Goal: Information Seeking & Learning: Learn about a topic

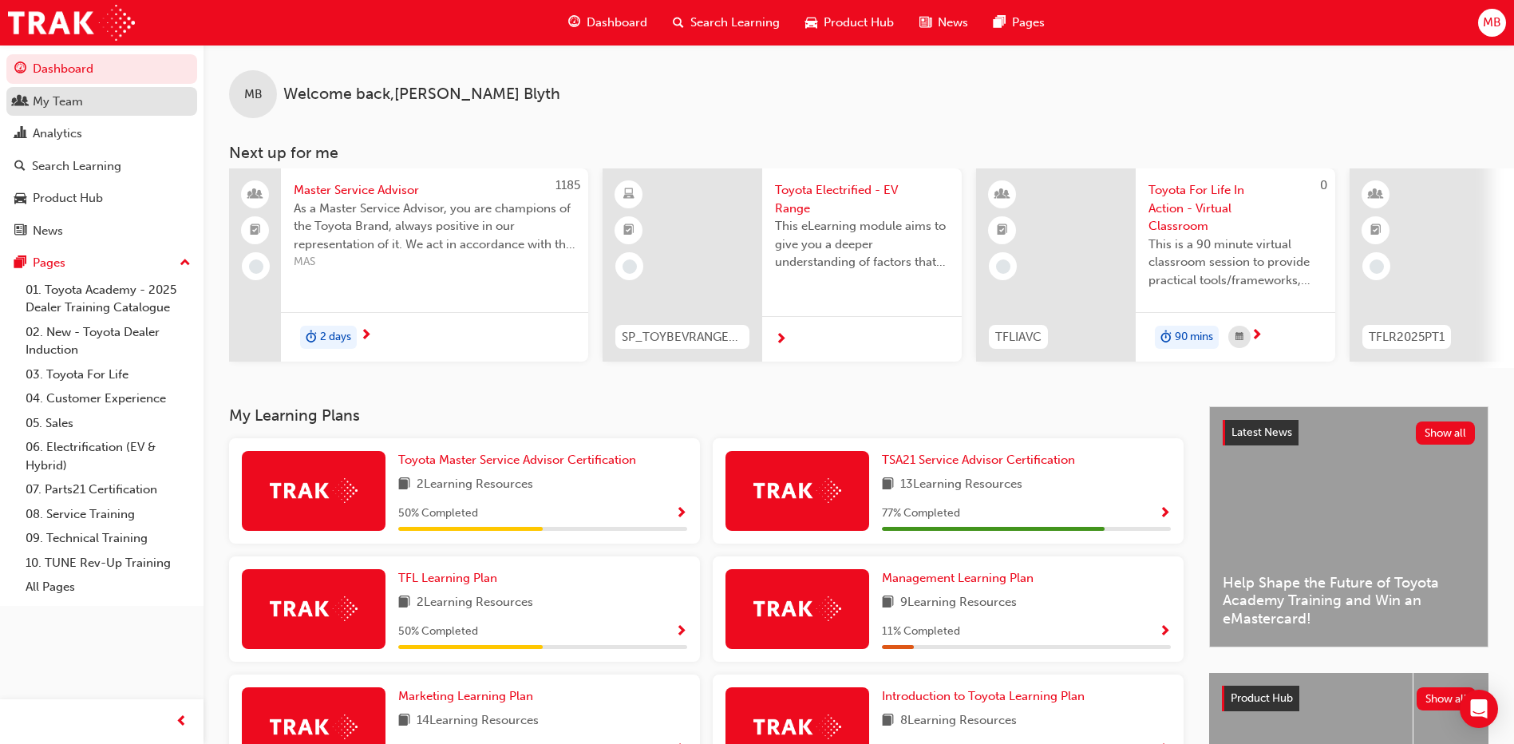
click at [67, 101] on div "My Team" at bounding box center [58, 102] width 50 height 18
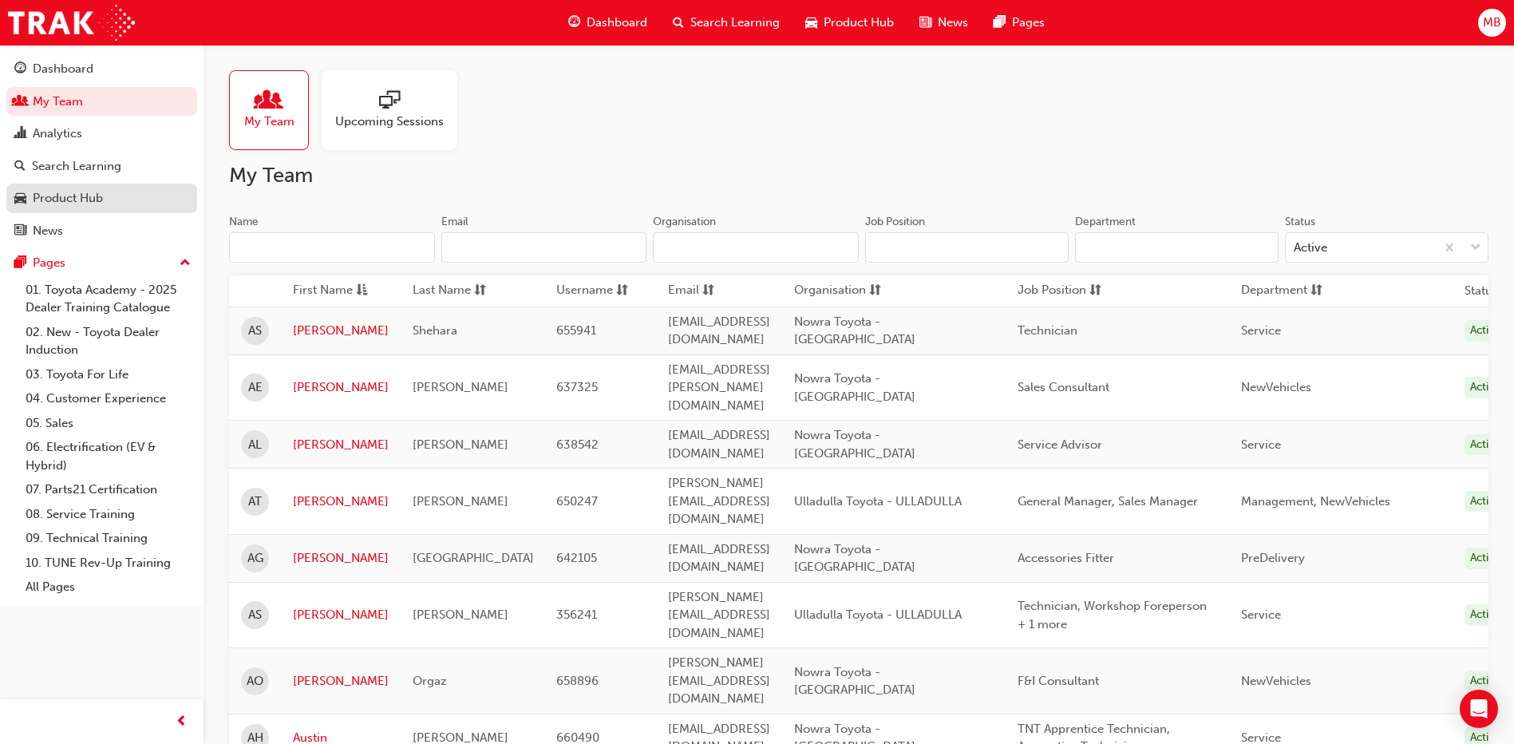
click at [52, 197] on div "Product Hub" at bounding box center [68, 198] width 70 height 18
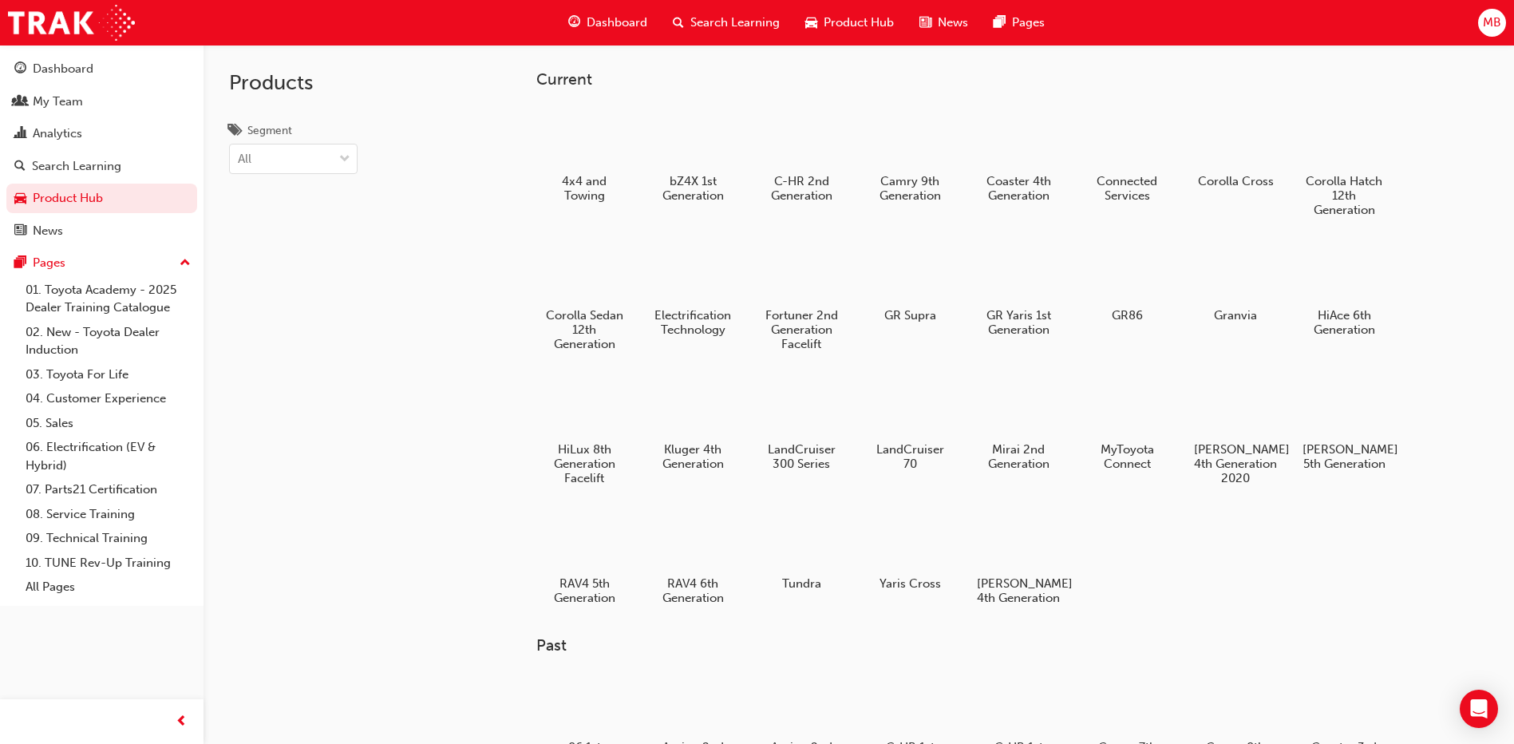
click at [733, 23] on span "Search Learning" at bounding box center [734, 23] width 89 height 18
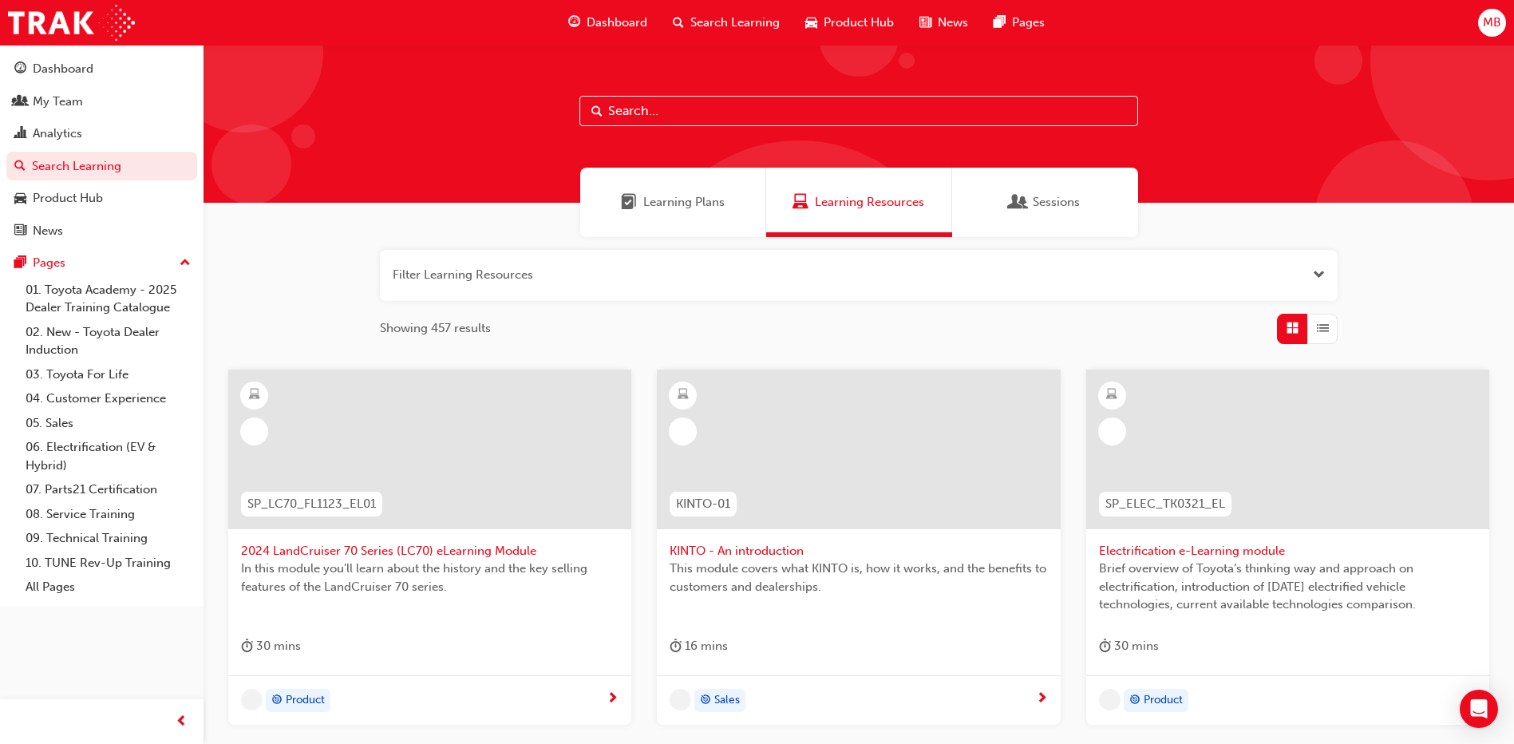
click at [692, 112] on input "text" at bounding box center [858, 111] width 559 height 30
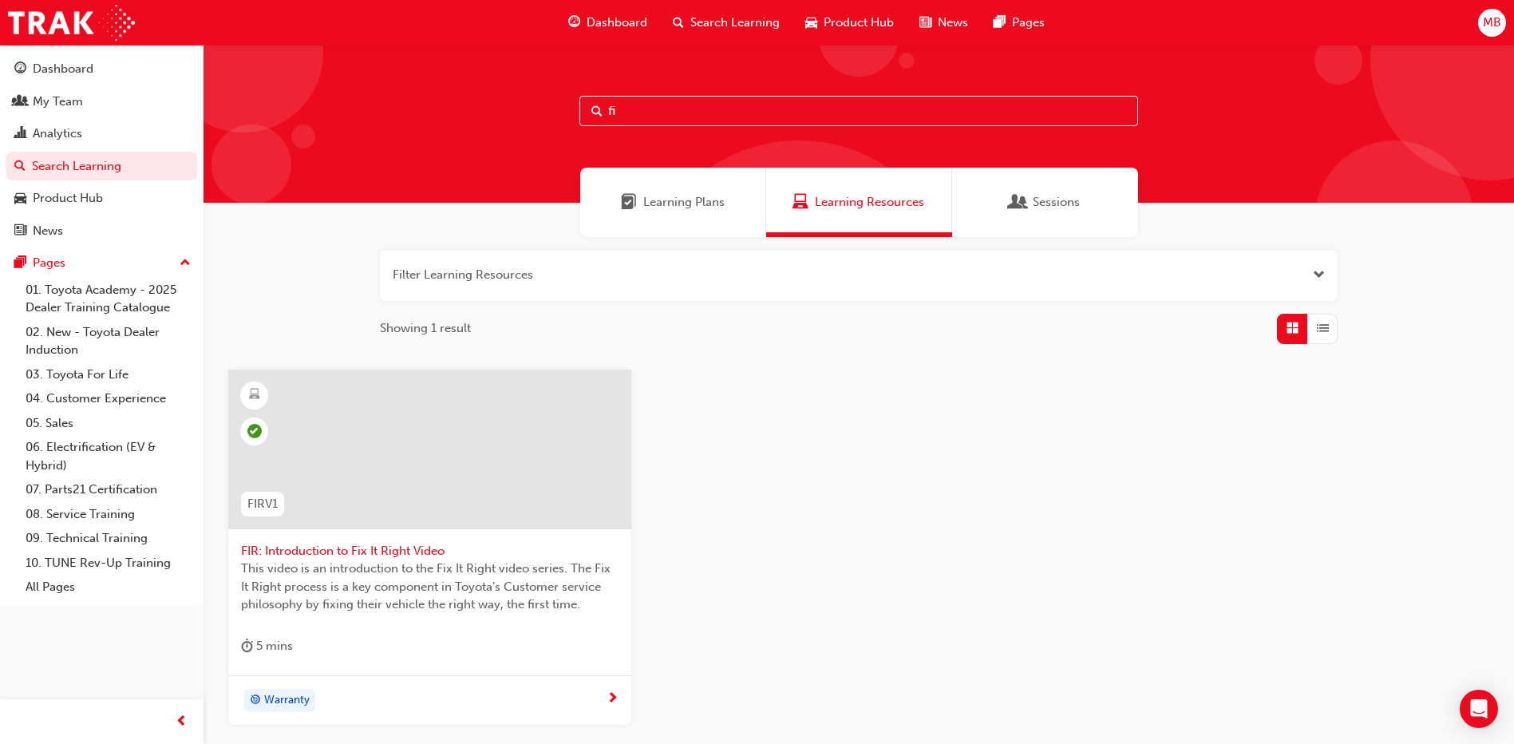
type input "f"
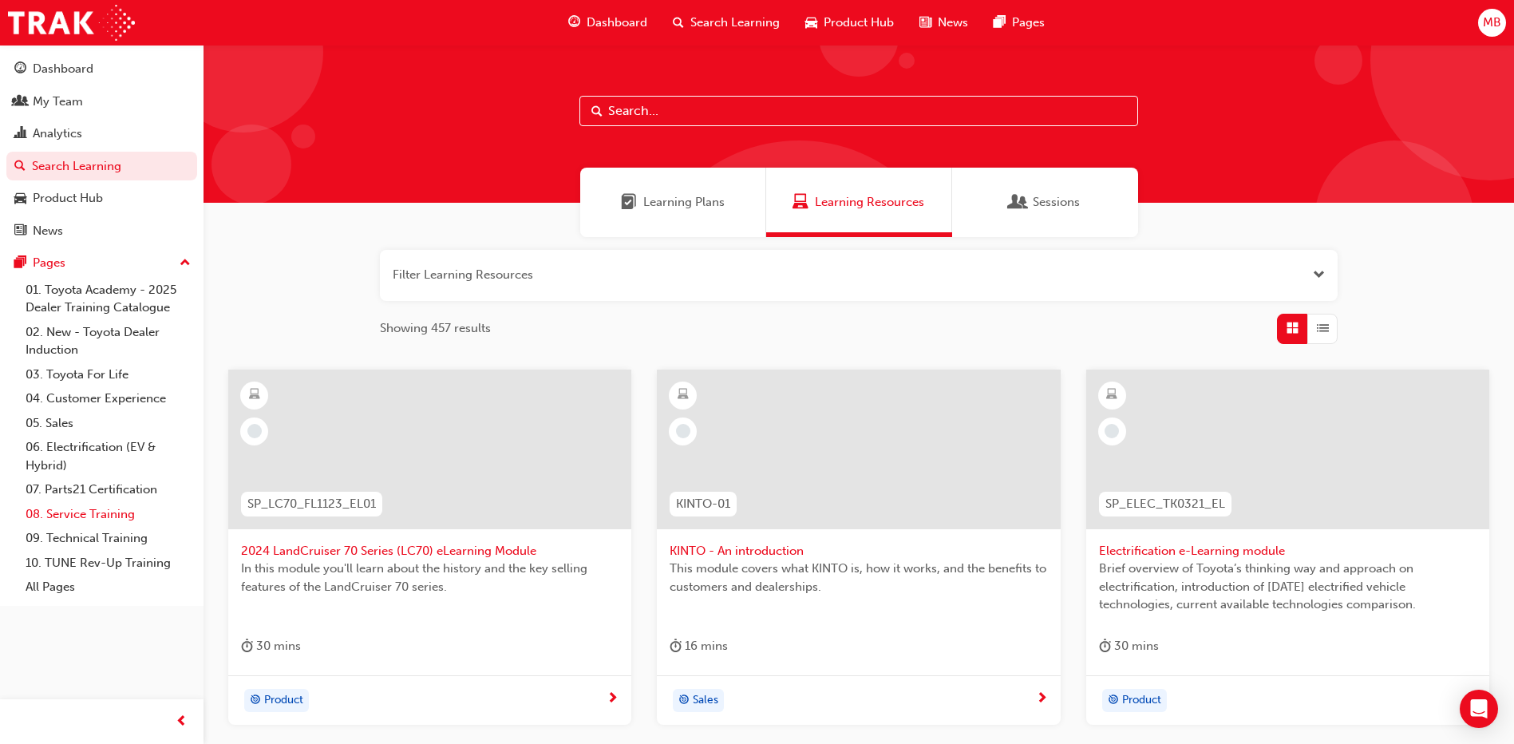
click at [96, 513] on link "08. Service Training" at bounding box center [108, 514] width 178 height 25
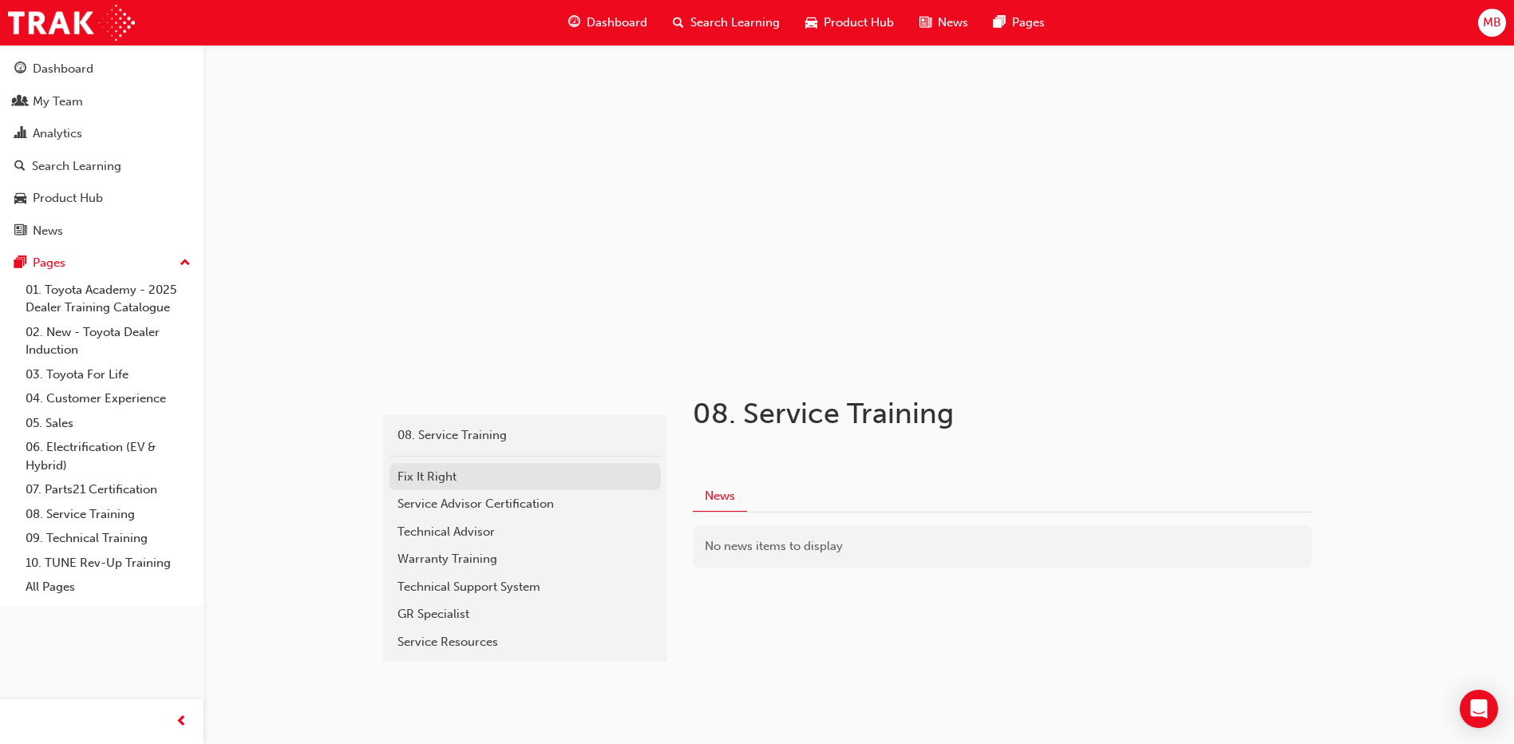
click at [474, 477] on div "Fix It Right" at bounding box center [524, 477] width 255 height 18
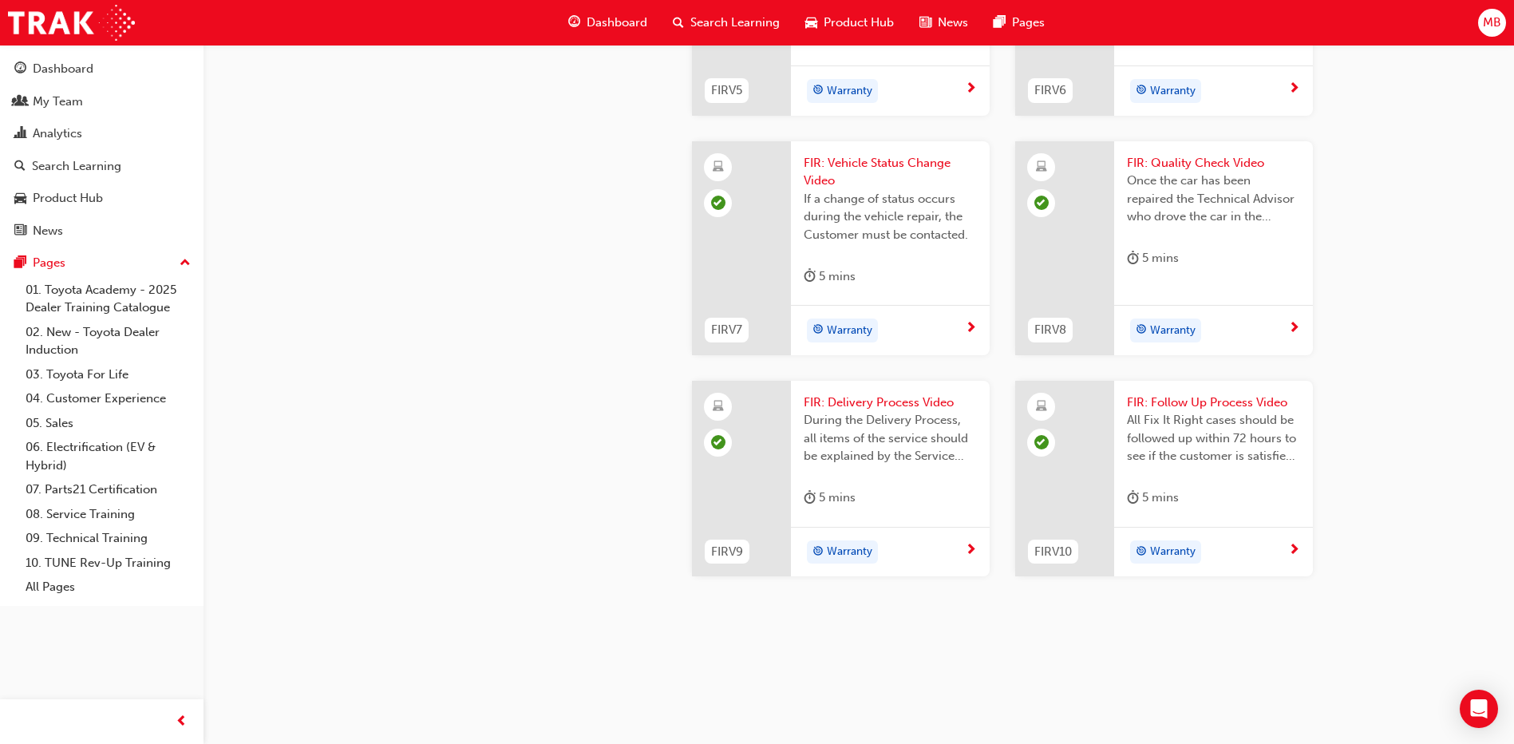
scroll to position [1663, 0]
click at [1219, 401] on span "FIR: Follow Up Process Video" at bounding box center [1213, 402] width 173 height 18
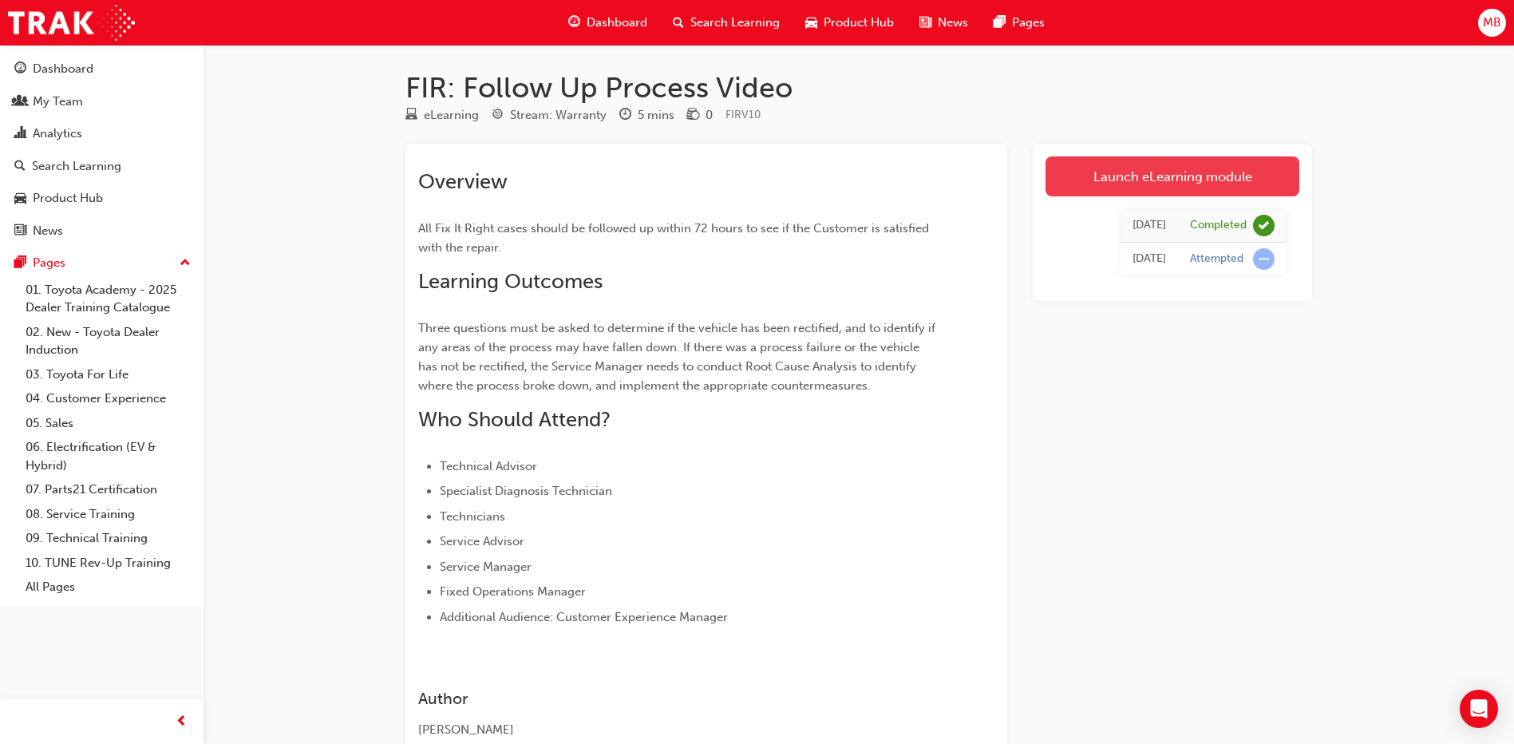
click at [1165, 183] on link "Launch eLearning module" at bounding box center [1172, 176] width 254 height 40
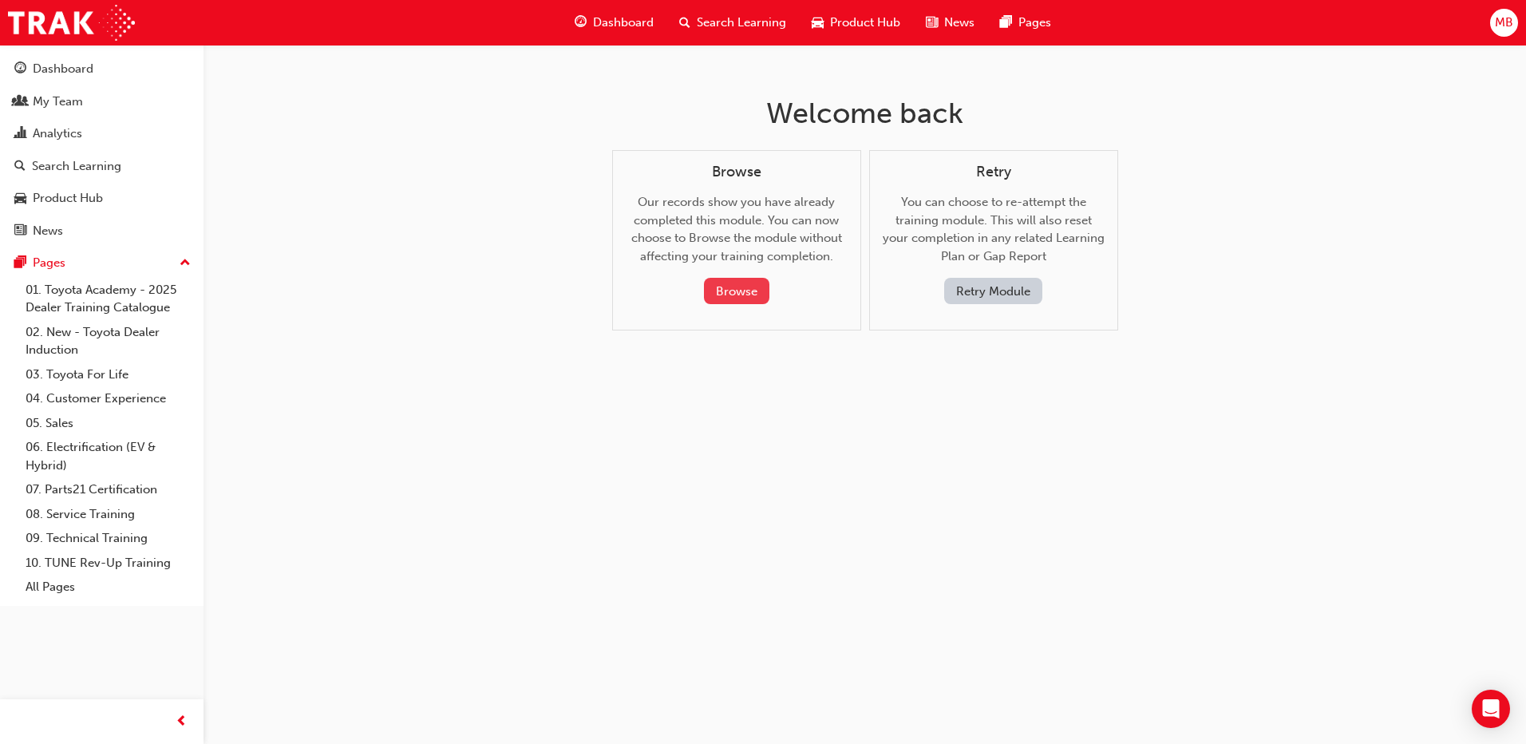
click at [735, 283] on button "Browse" at bounding box center [736, 291] width 65 height 26
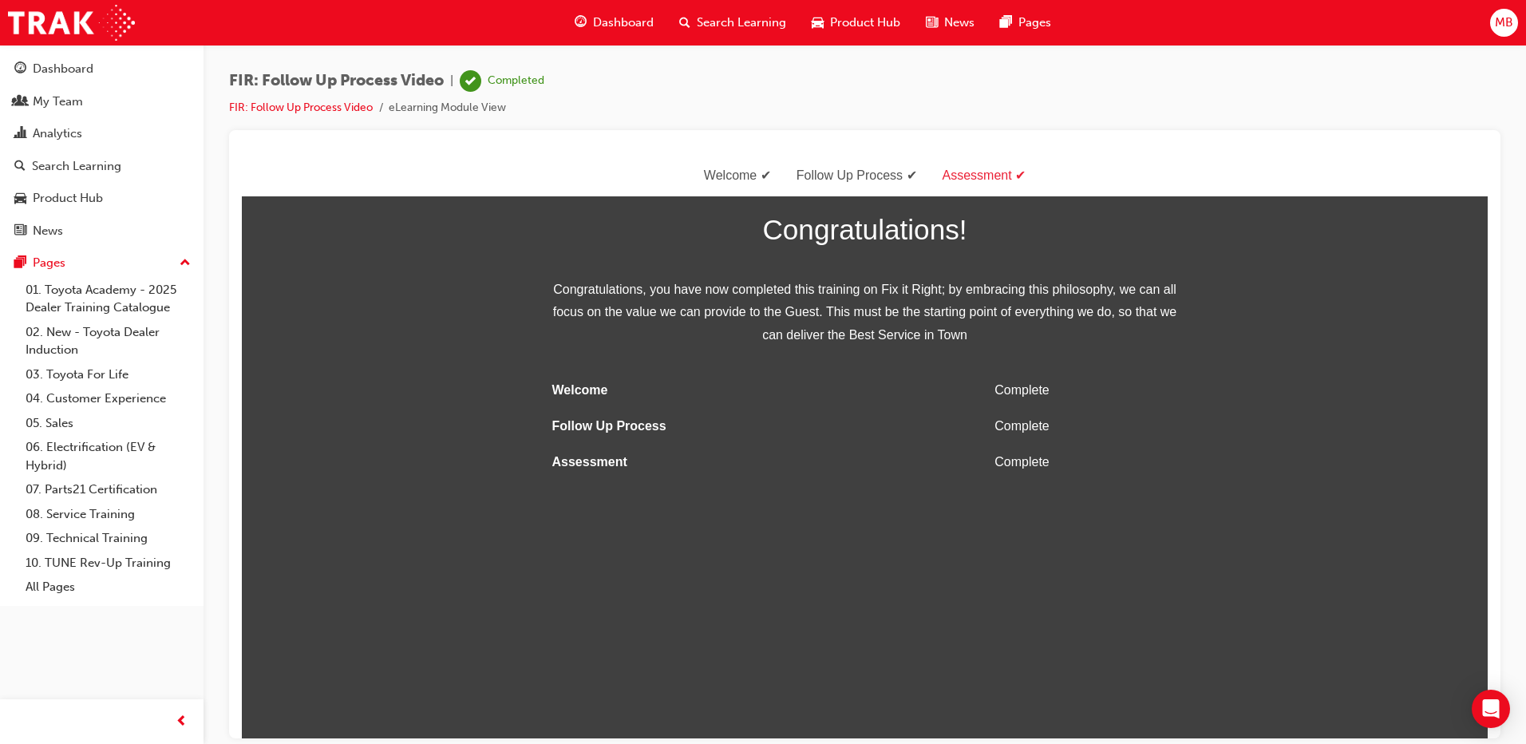
click at [721, 176] on div "Welcome" at bounding box center [737, 175] width 93 height 23
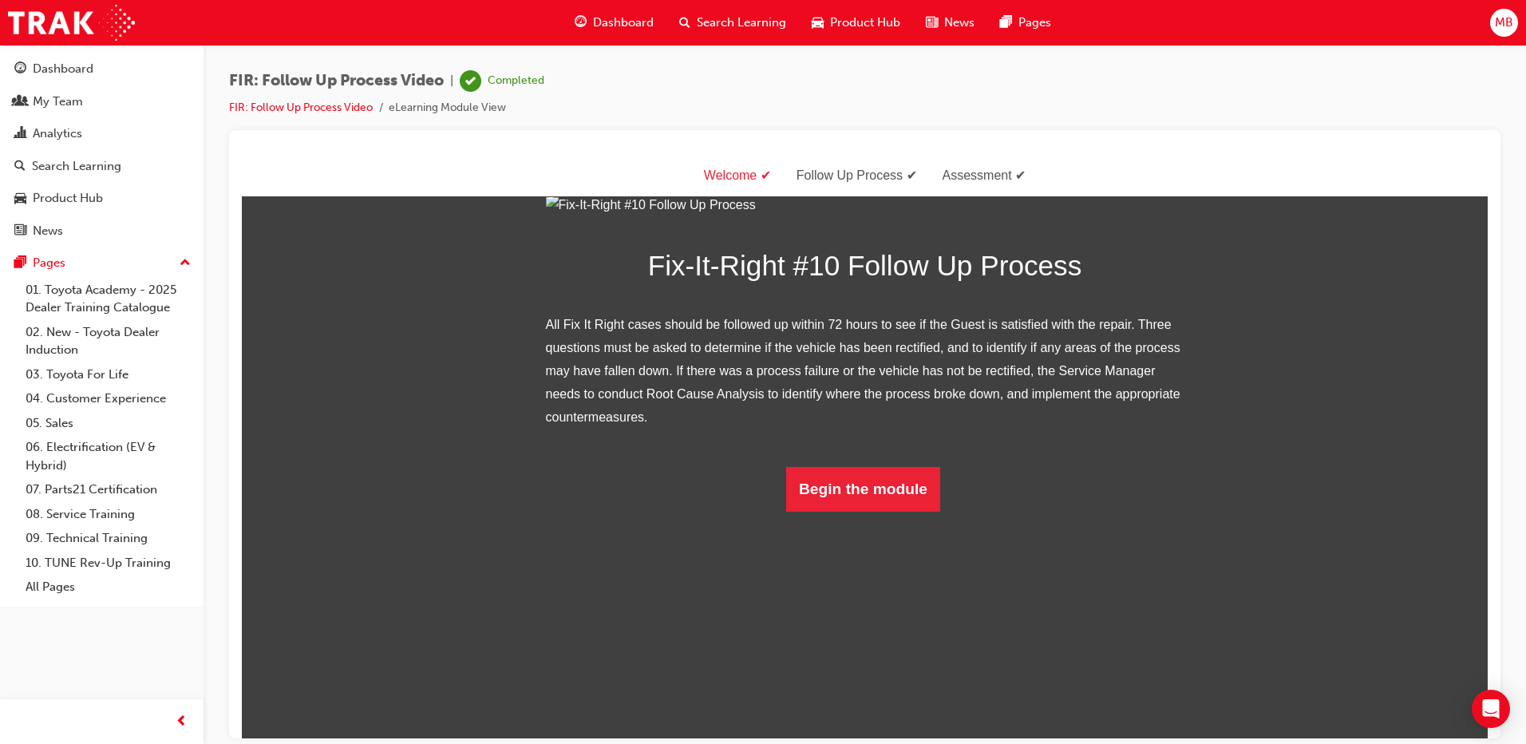
click at [1412, 511] on div "Fix-It-Right #10 Follow Up Process All Fix It Right cases should be followed up…" at bounding box center [865, 352] width 1246 height 318
click at [874, 511] on button "Begin the module" at bounding box center [863, 488] width 154 height 45
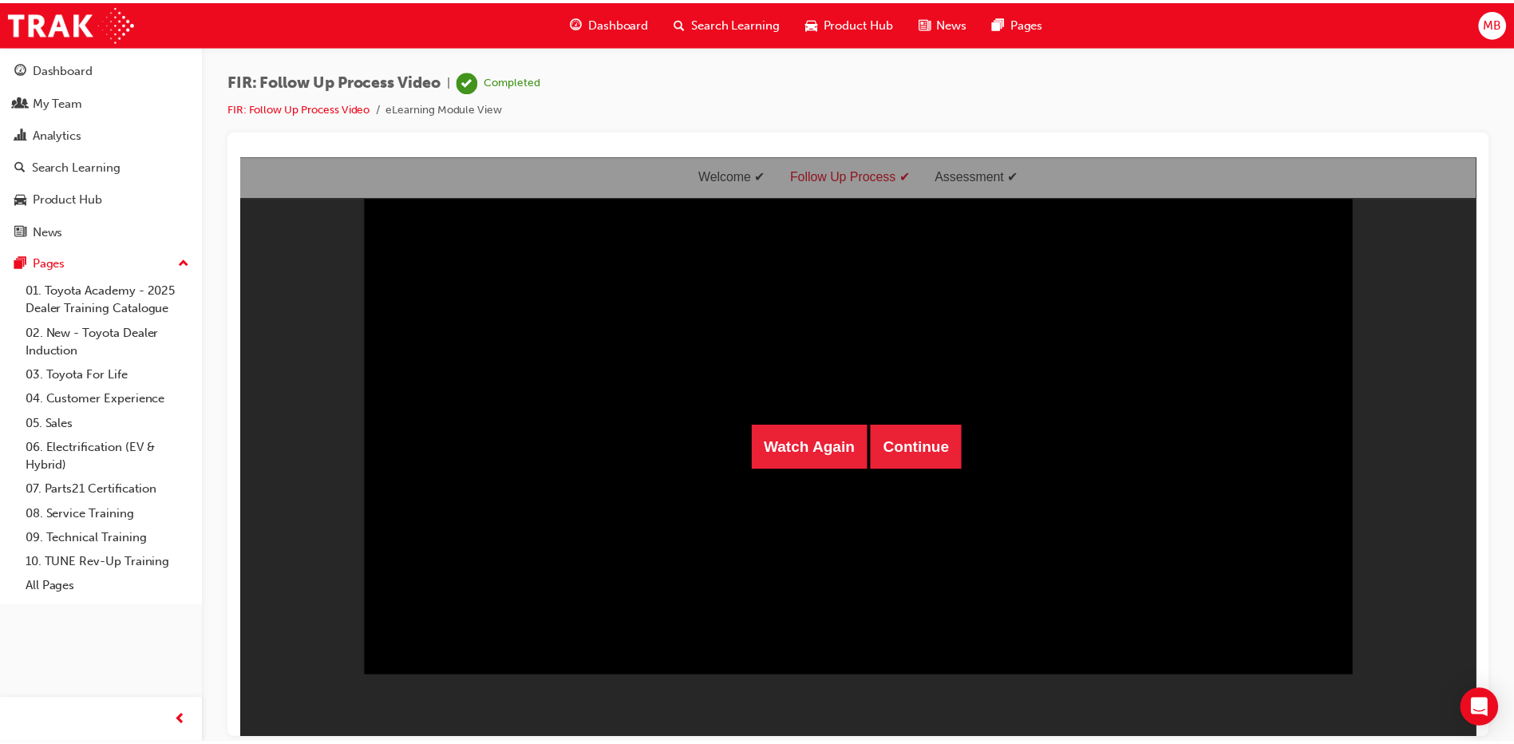
scroll to position [0, 0]
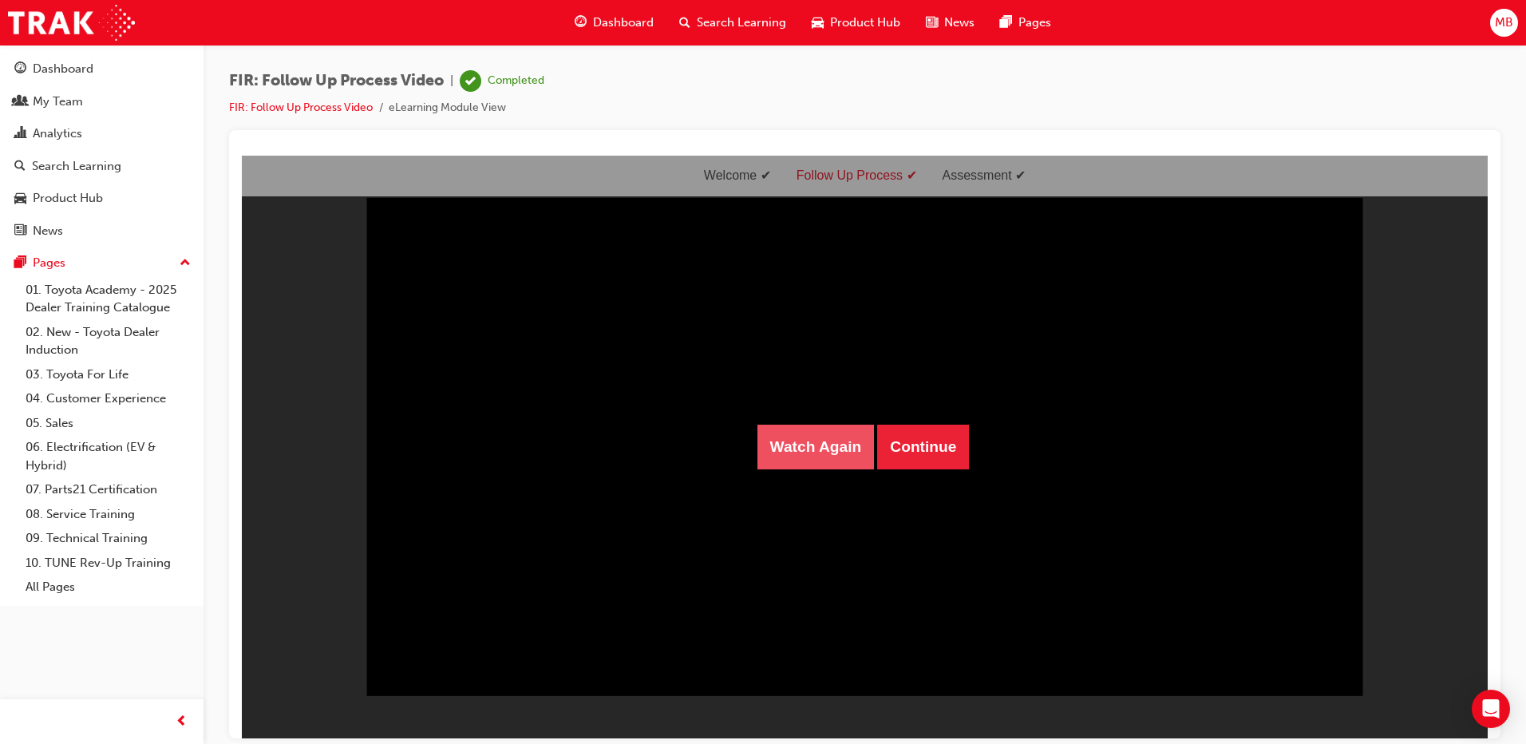
click at [825, 443] on button "Watch Again" at bounding box center [815, 446] width 117 height 45
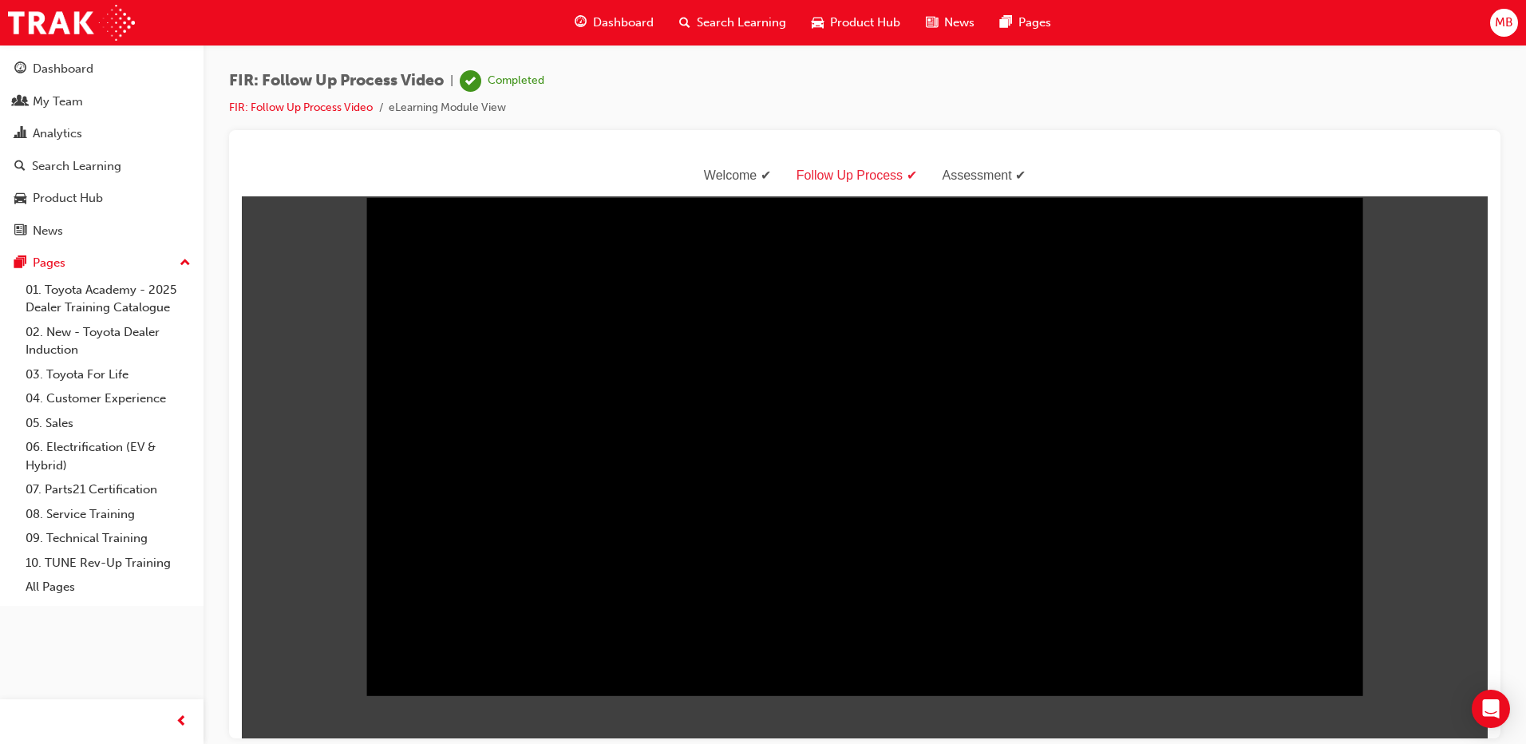
click at [1426, 561] on html "Welcome Follow Up Process Assessment Sorry, your browser does not support embed…" at bounding box center [865, 446] width 1246 height 583
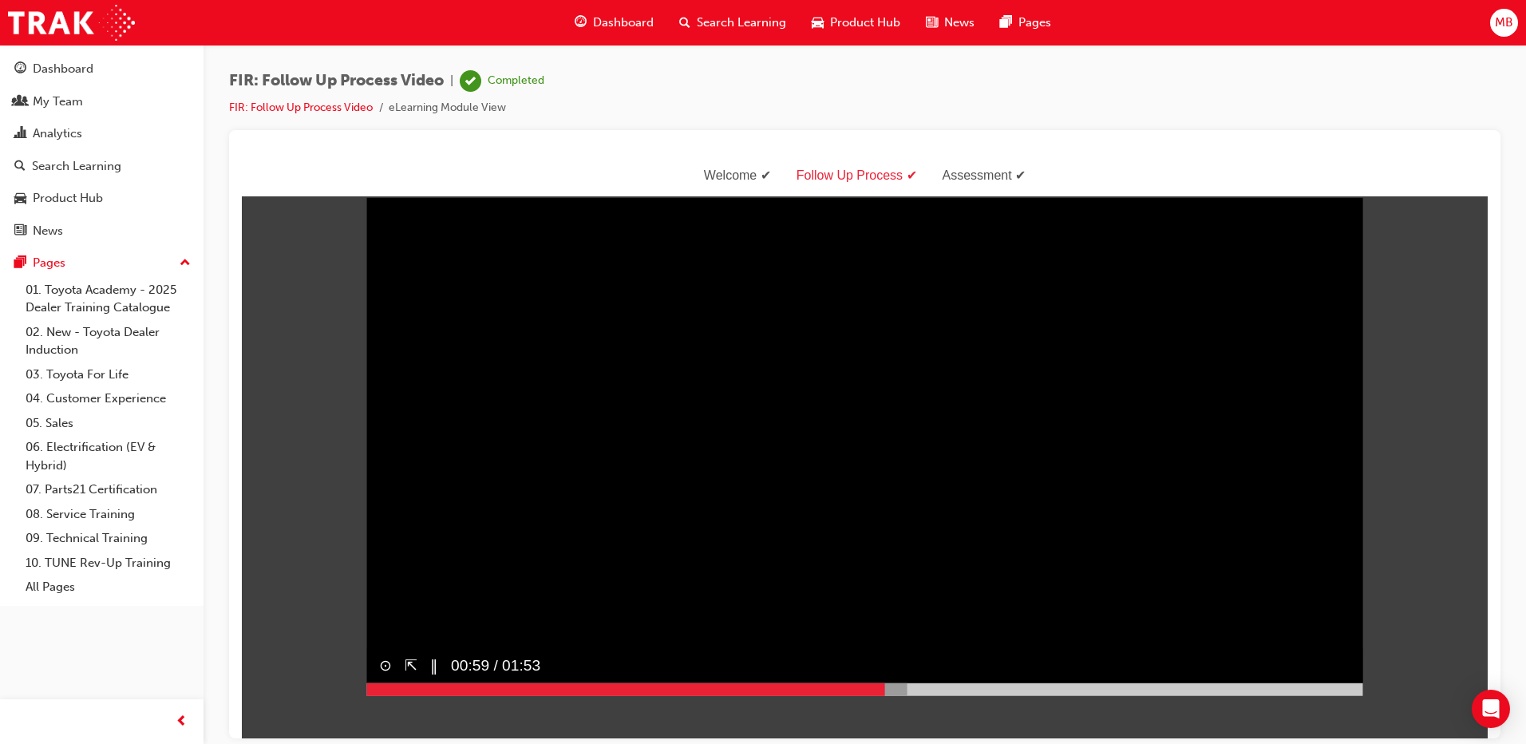
click at [727, 695] on div at bounding box center [625, 688] width 519 height 13
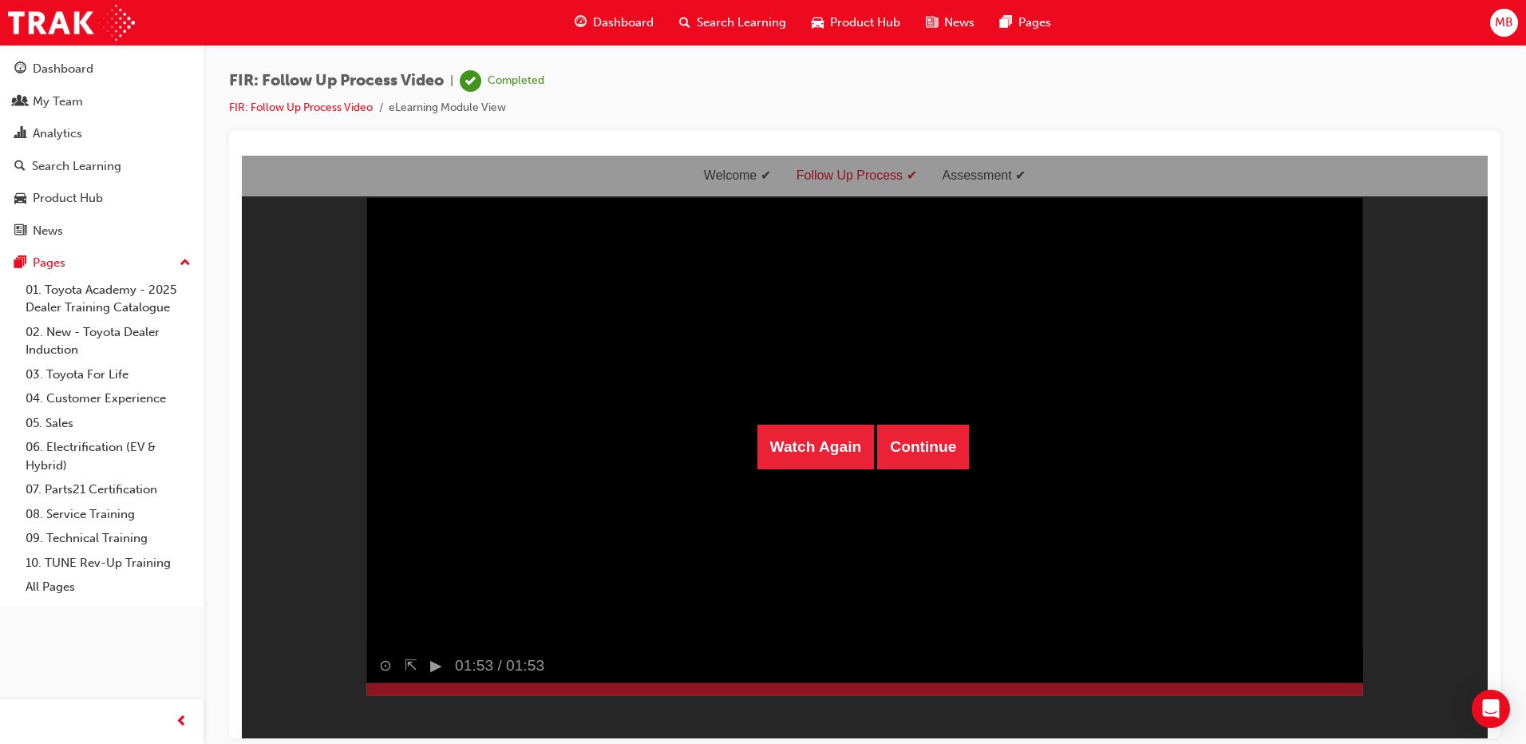
click at [1192, 114] on div "FIR: Follow Up Process Video | Completed FIR: Follow Up Process Video eLearning…" at bounding box center [864, 100] width 1271 height 60
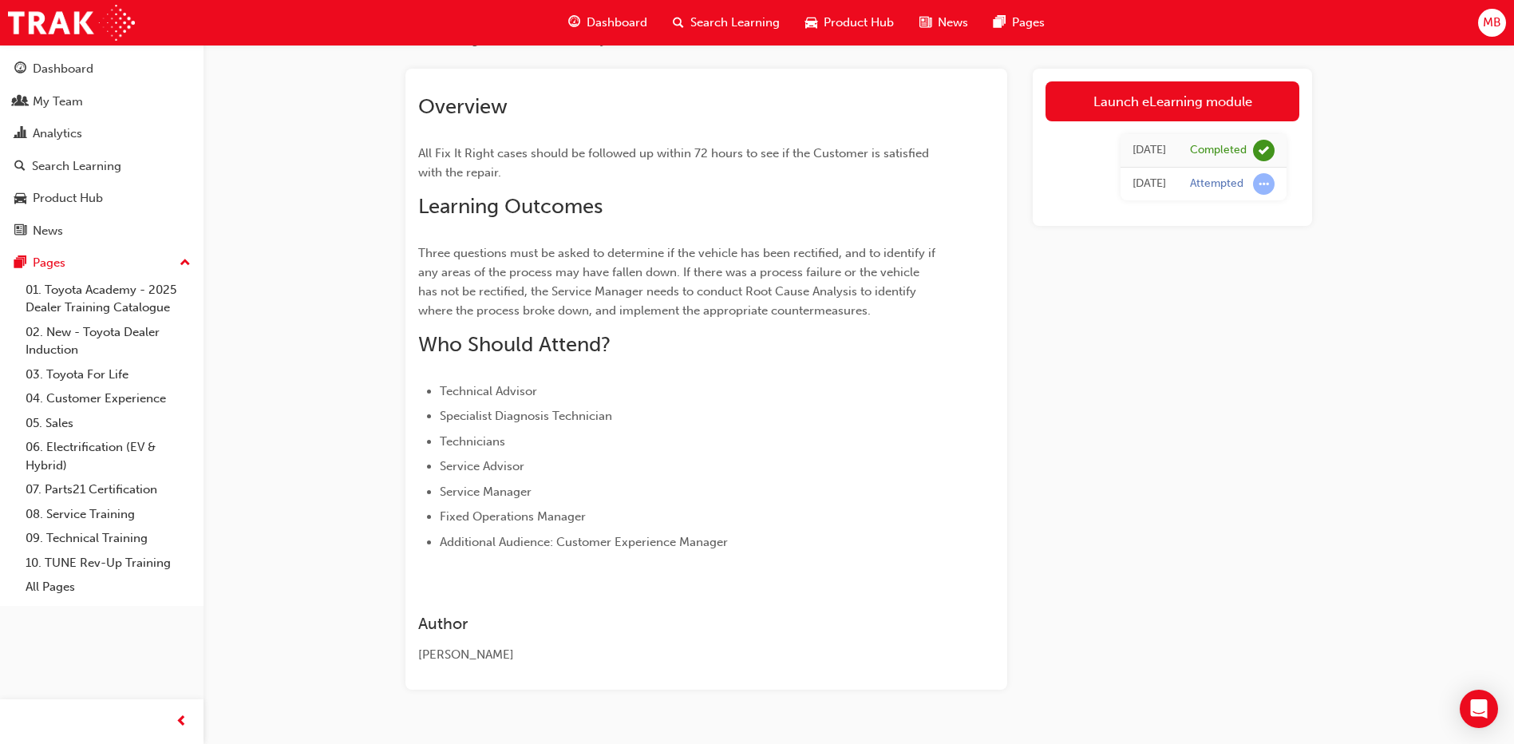
scroll to position [80, 0]
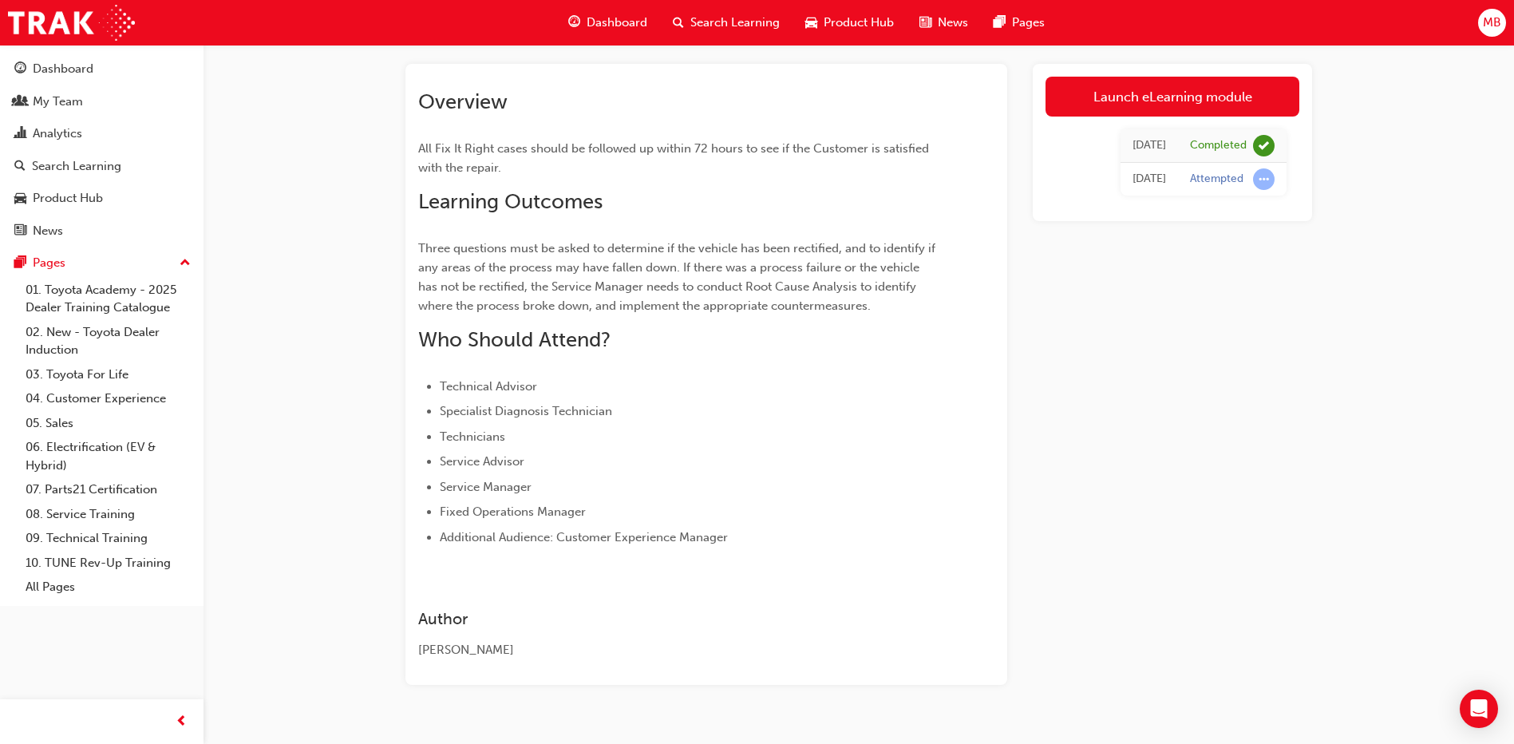
scroll to position [1663, 0]
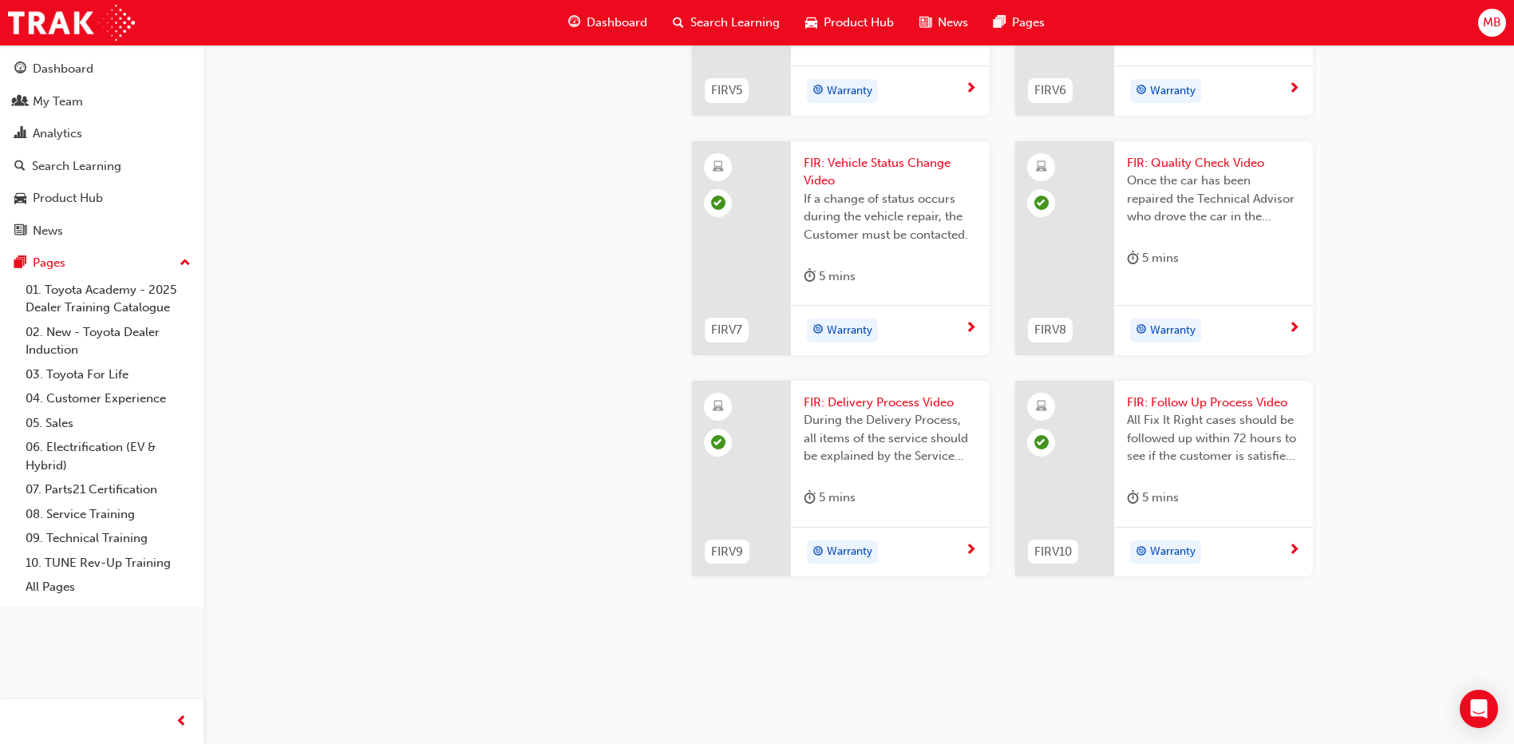
click at [927, 399] on span "FIR: Delivery Process Video" at bounding box center [890, 402] width 173 height 18
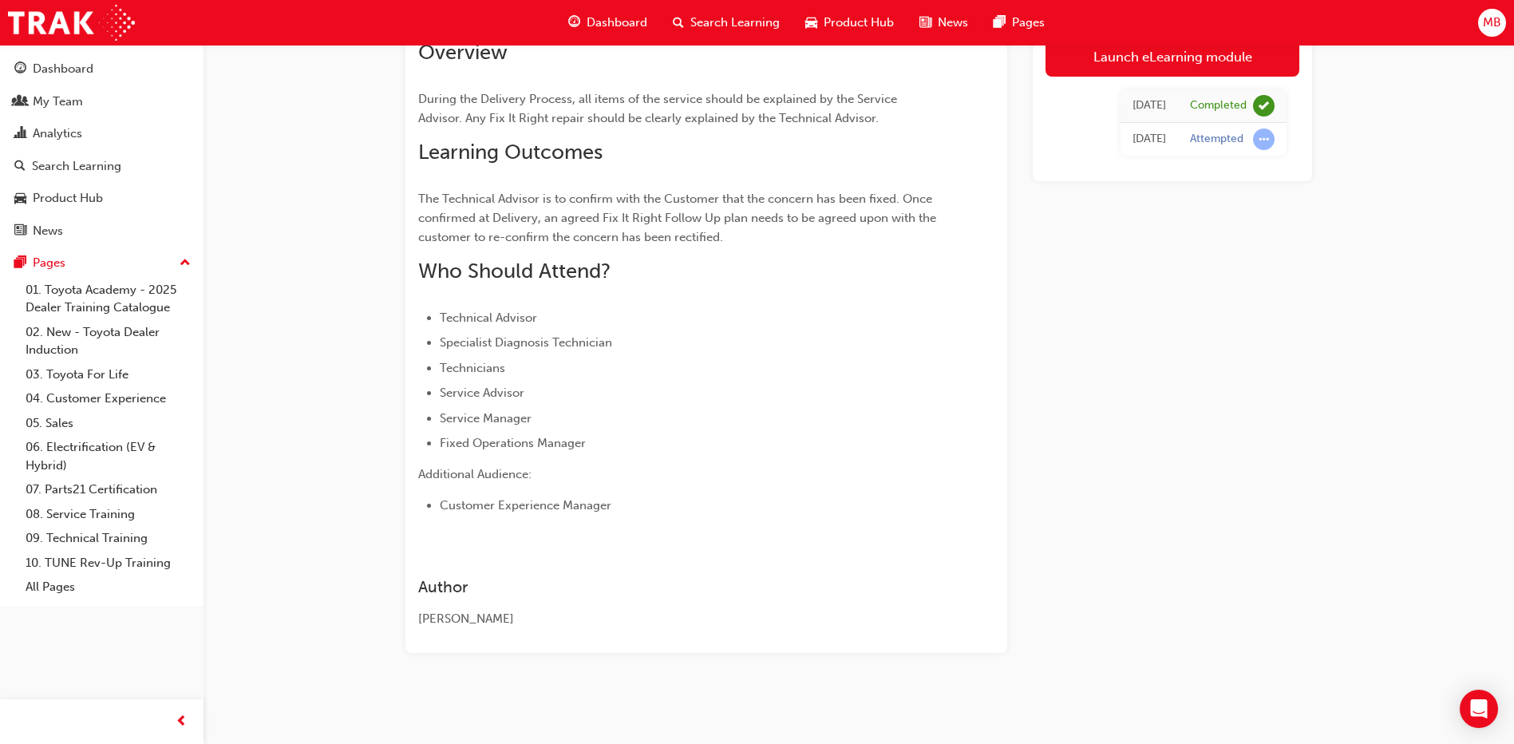
scroll to position [49, 0]
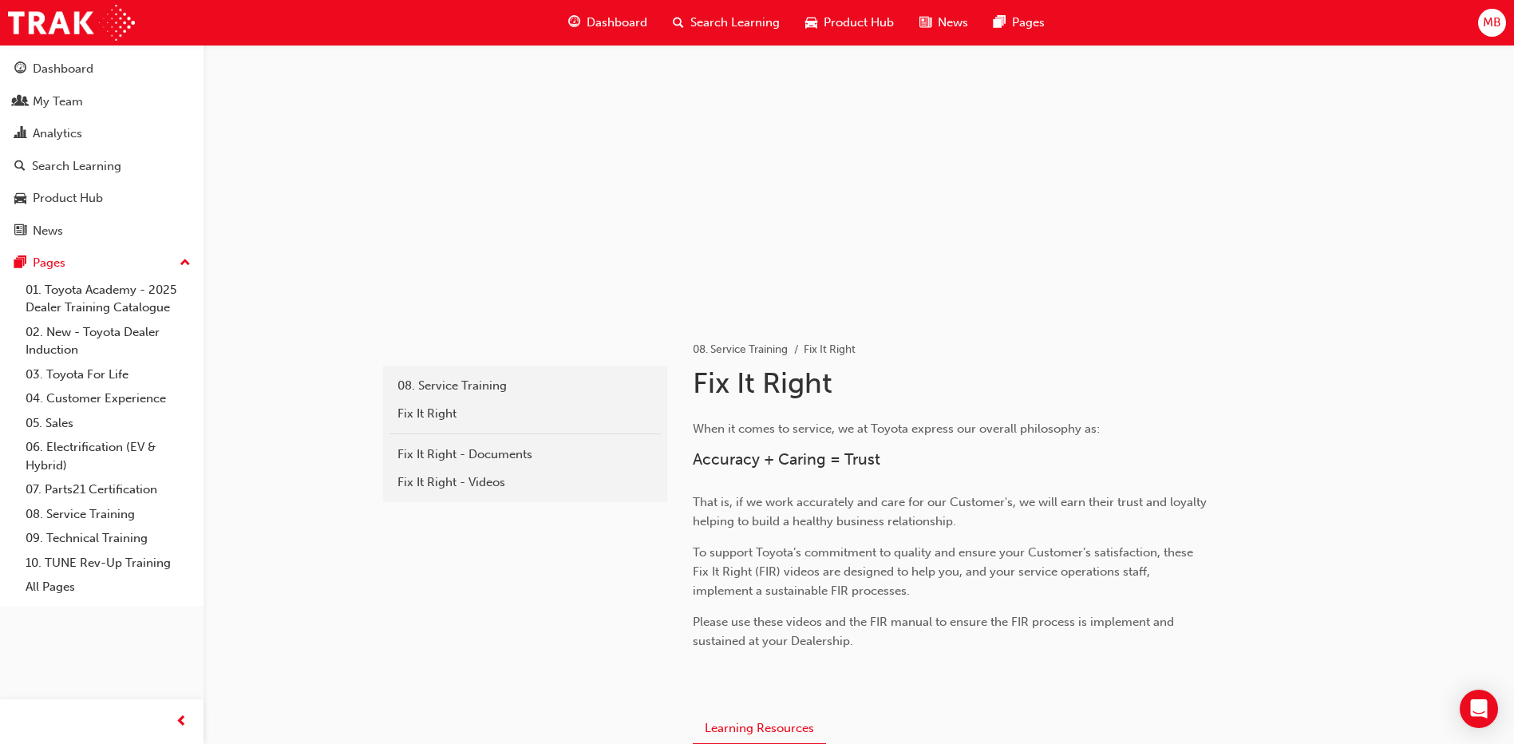
scroll to position [1663, 0]
